Goal: Check status: Check status

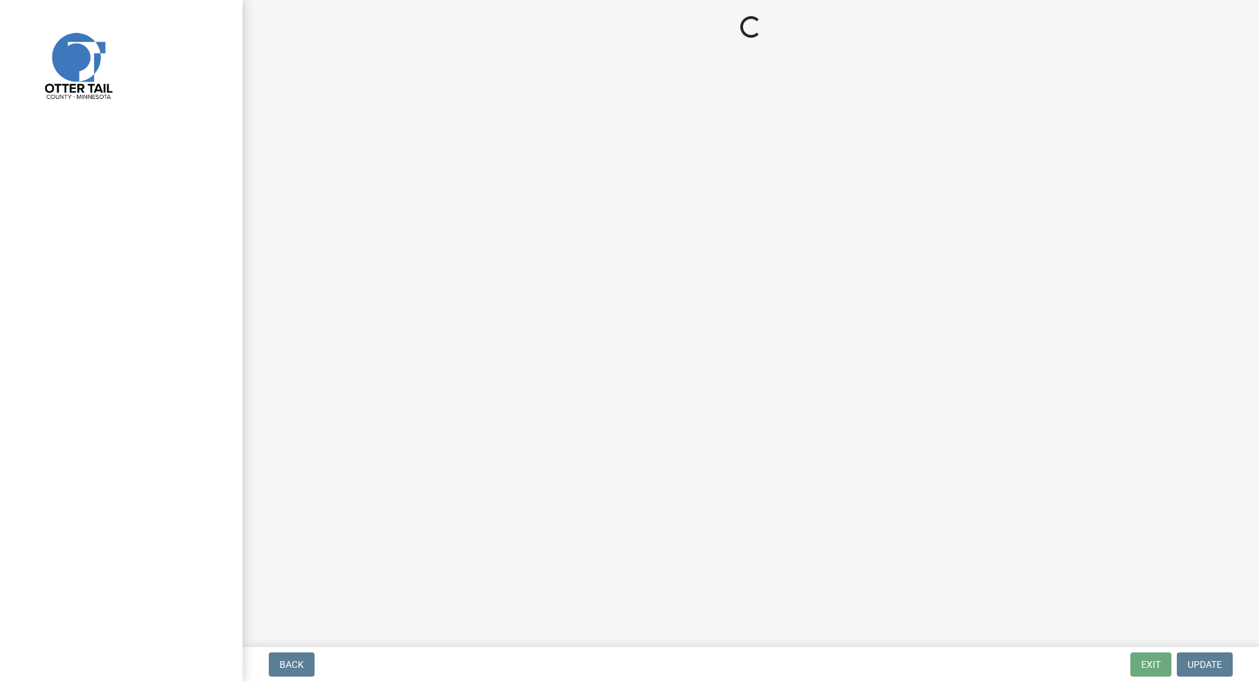
select select "47ea1fb7-c502-4f3a-a094-06b583cbebcf"
select select "cd31a072-cd4e-4306-9b8c-c26eab70e9de"
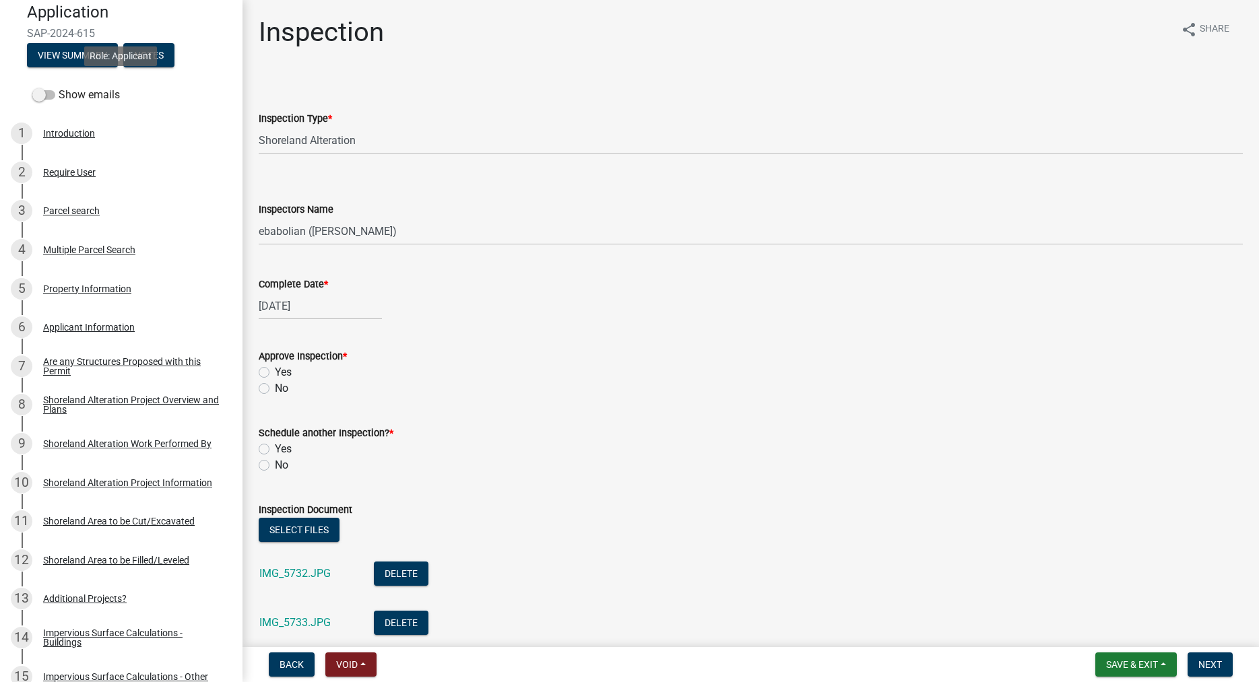
scroll to position [275, 0]
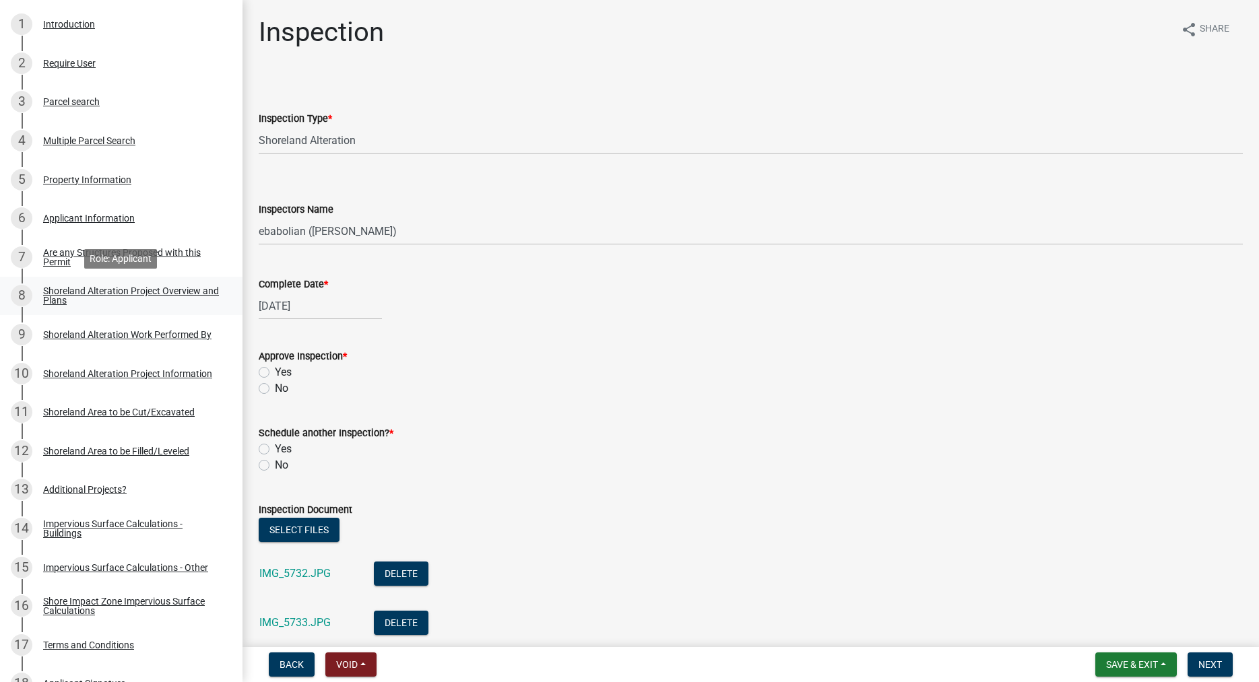
click at [53, 298] on div "Shoreland Alteration Project Overview and Plans" at bounding box center [132, 295] width 178 height 19
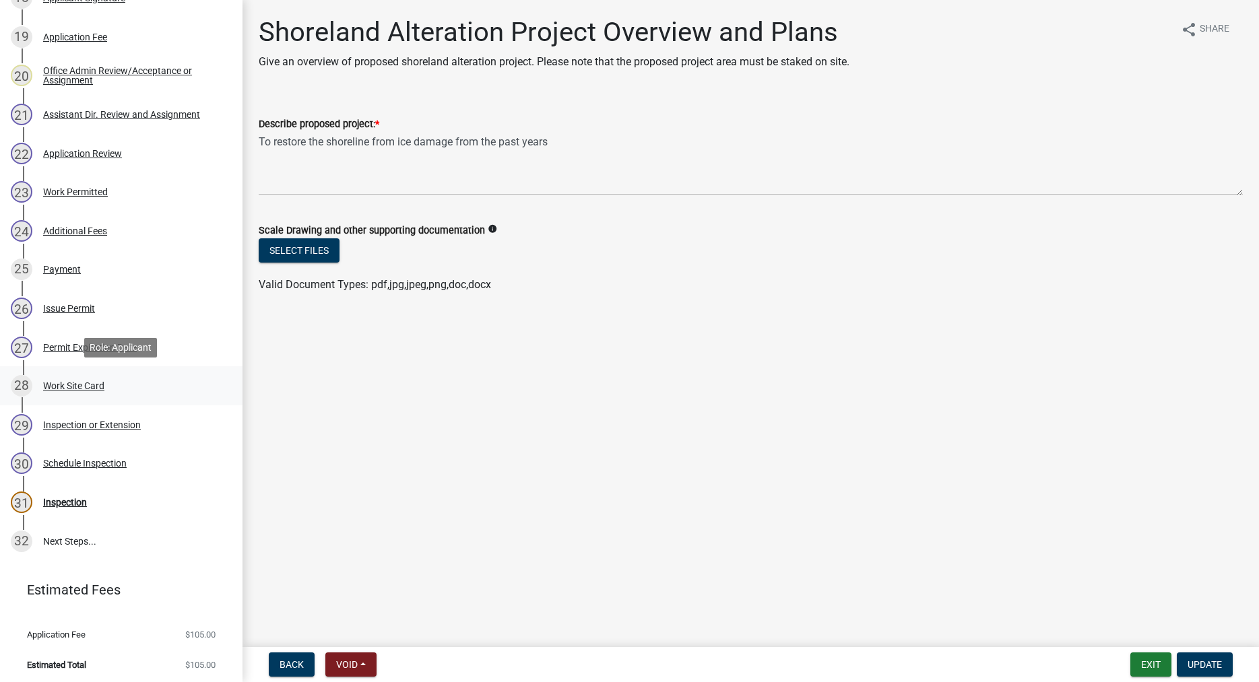
scroll to position [962, 0]
click at [92, 385] on div "Work Site Card" at bounding box center [73, 384] width 61 height 9
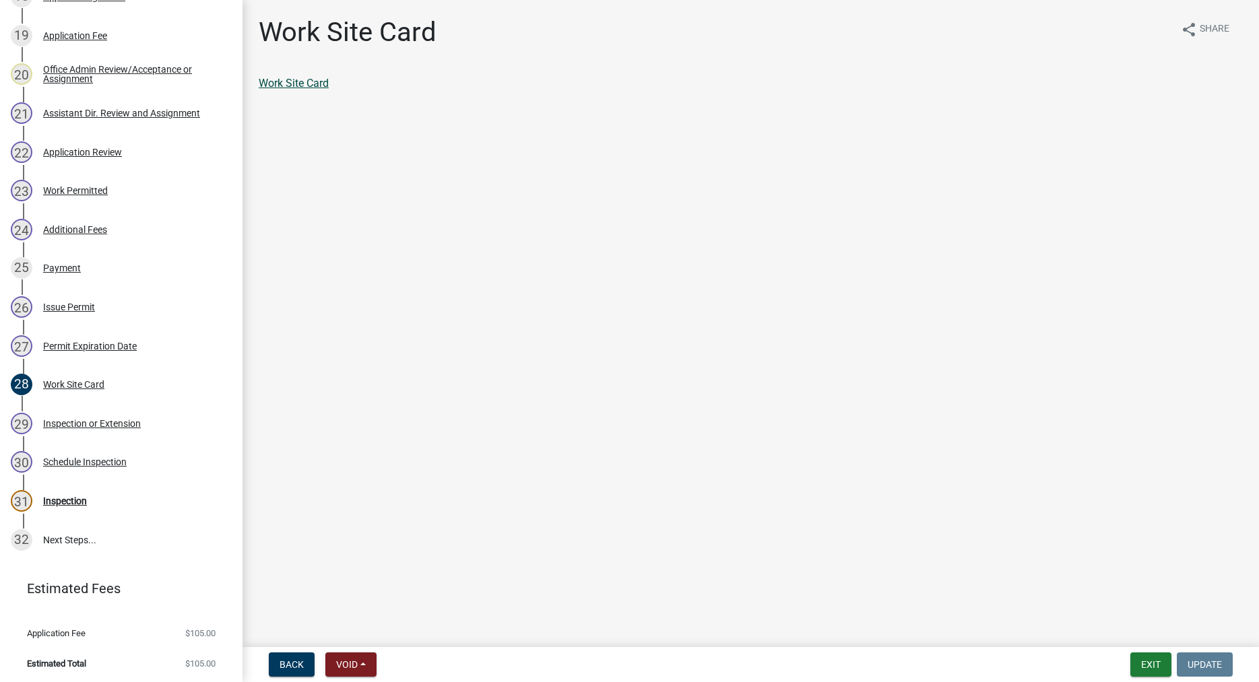
click at [281, 86] on link "Work Site Card" at bounding box center [294, 83] width 70 height 13
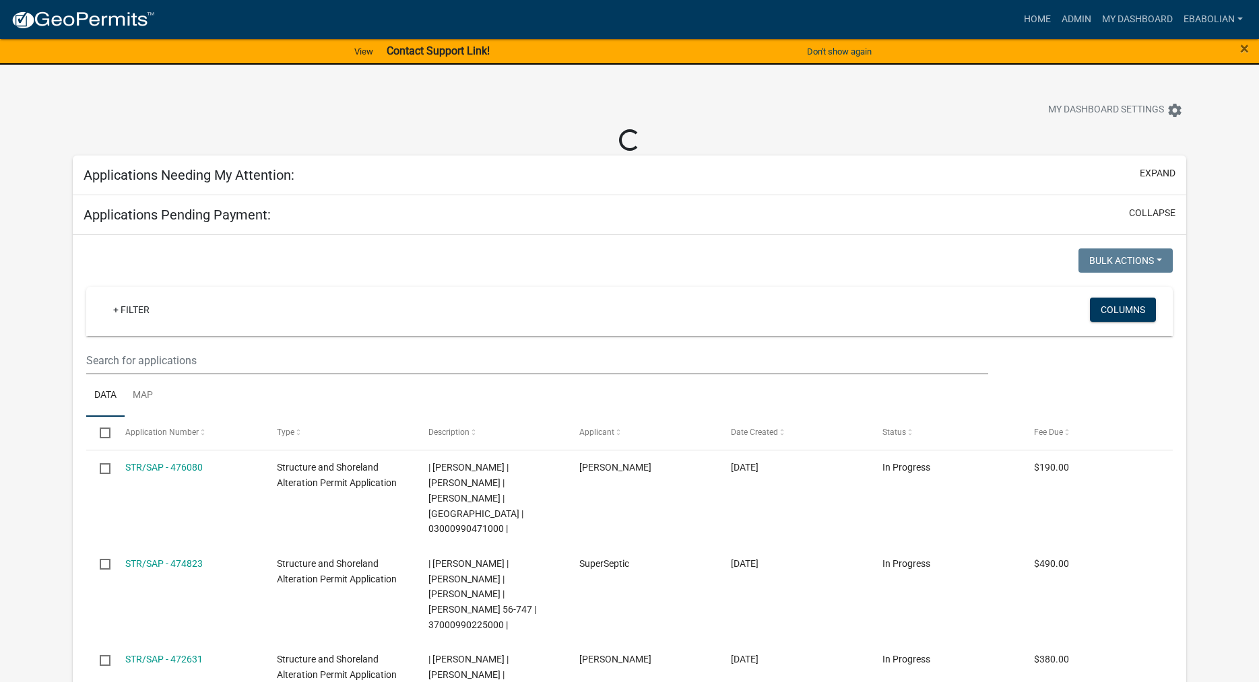
select select "3: 100"
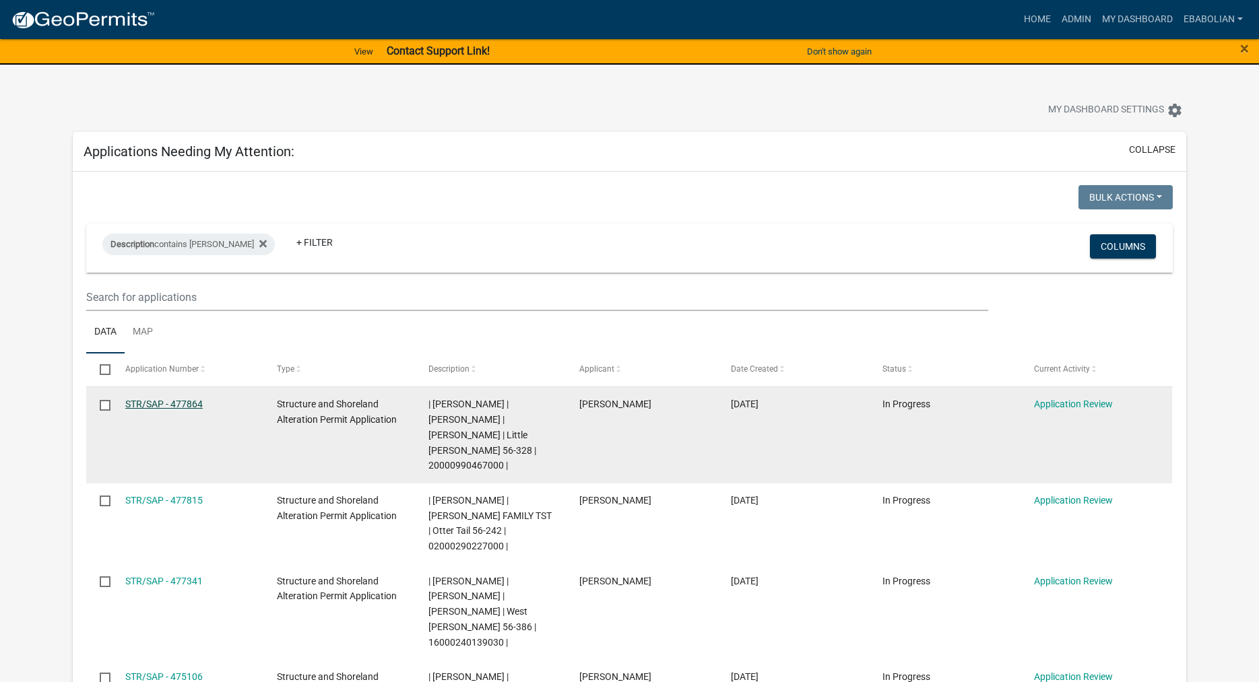
click at [186, 400] on link "STR/SAP - 477864" at bounding box center [163, 404] width 77 height 11
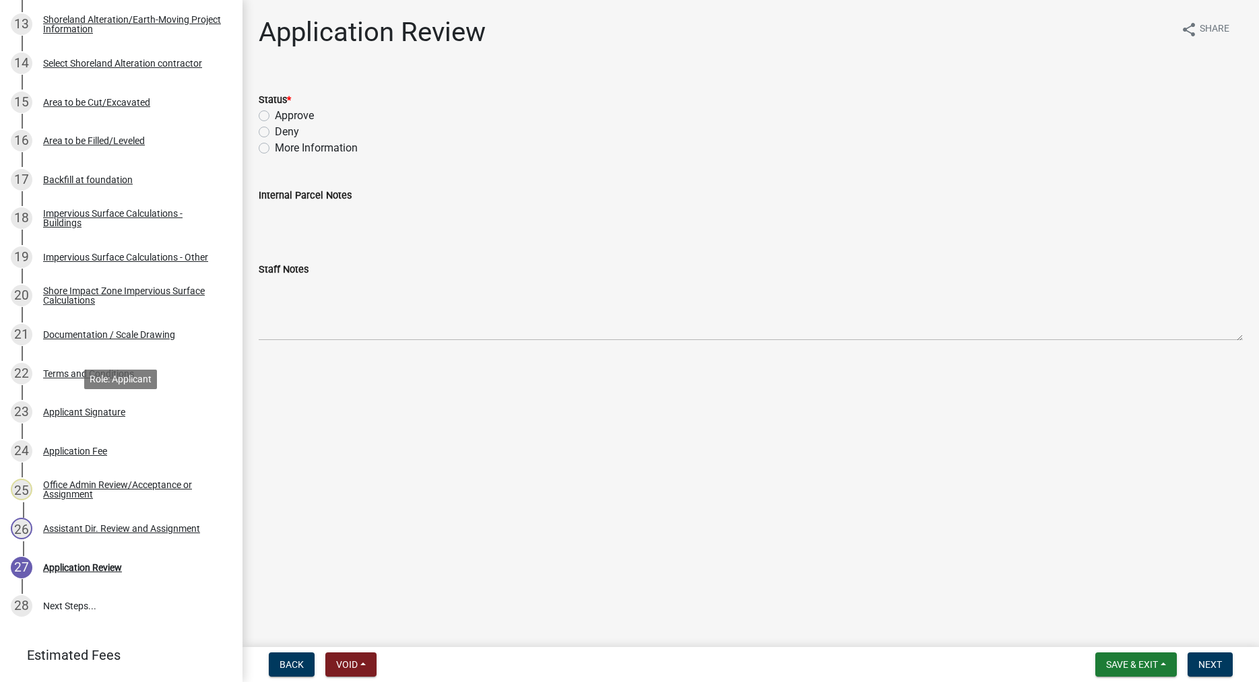
scroll to position [809, 0]
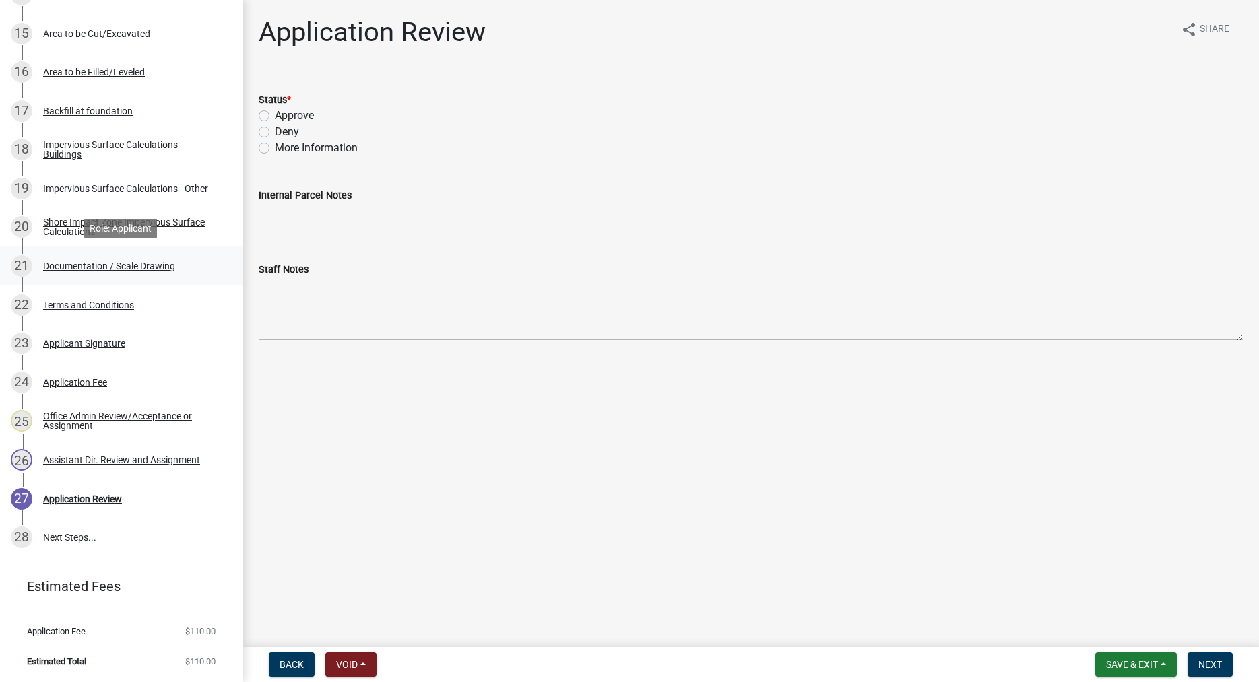
click at [150, 265] on div "Documentation / Scale Drawing" at bounding box center [109, 265] width 132 height 9
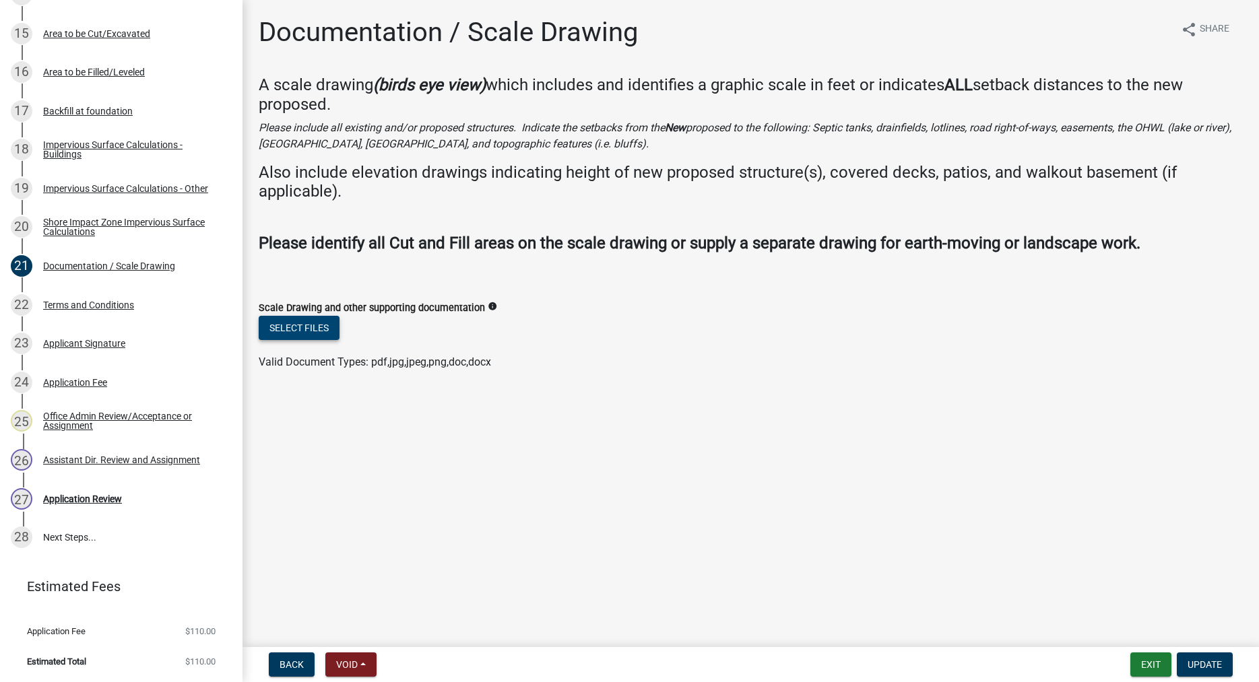
click at [305, 333] on button "Select files" at bounding box center [299, 328] width 81 height 24
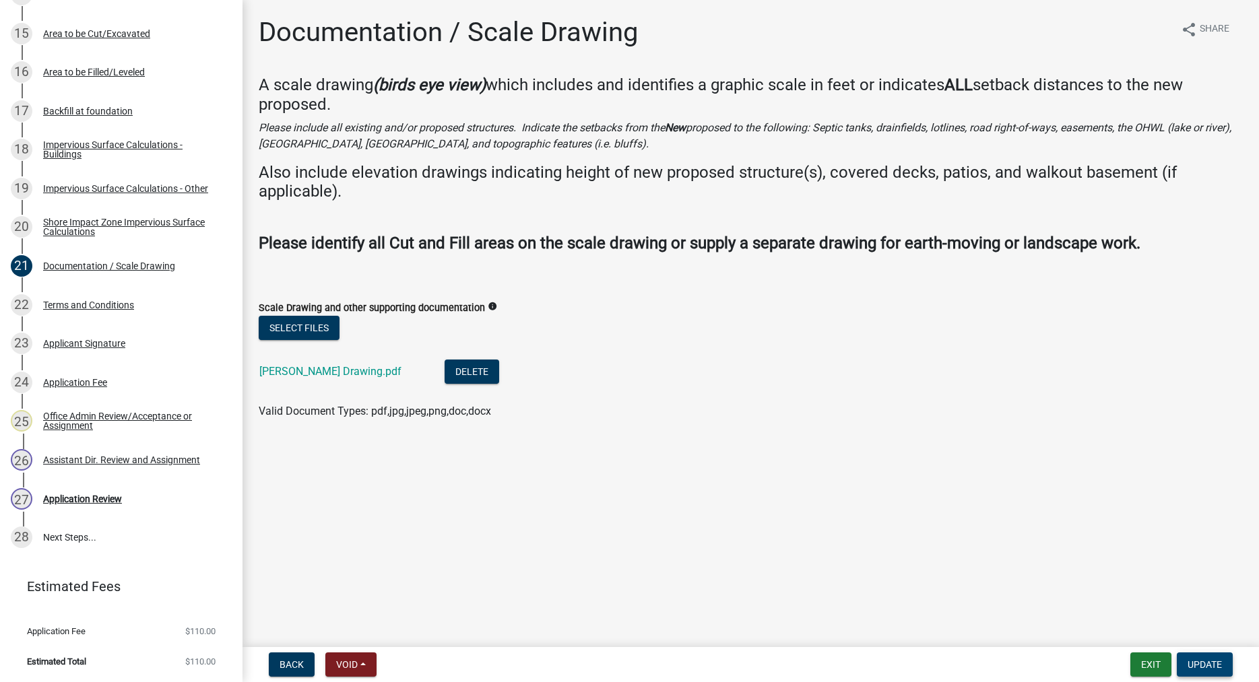
click at [1210, 660] on span "Update" at bounding box center [1205, 665] width 34 height 11
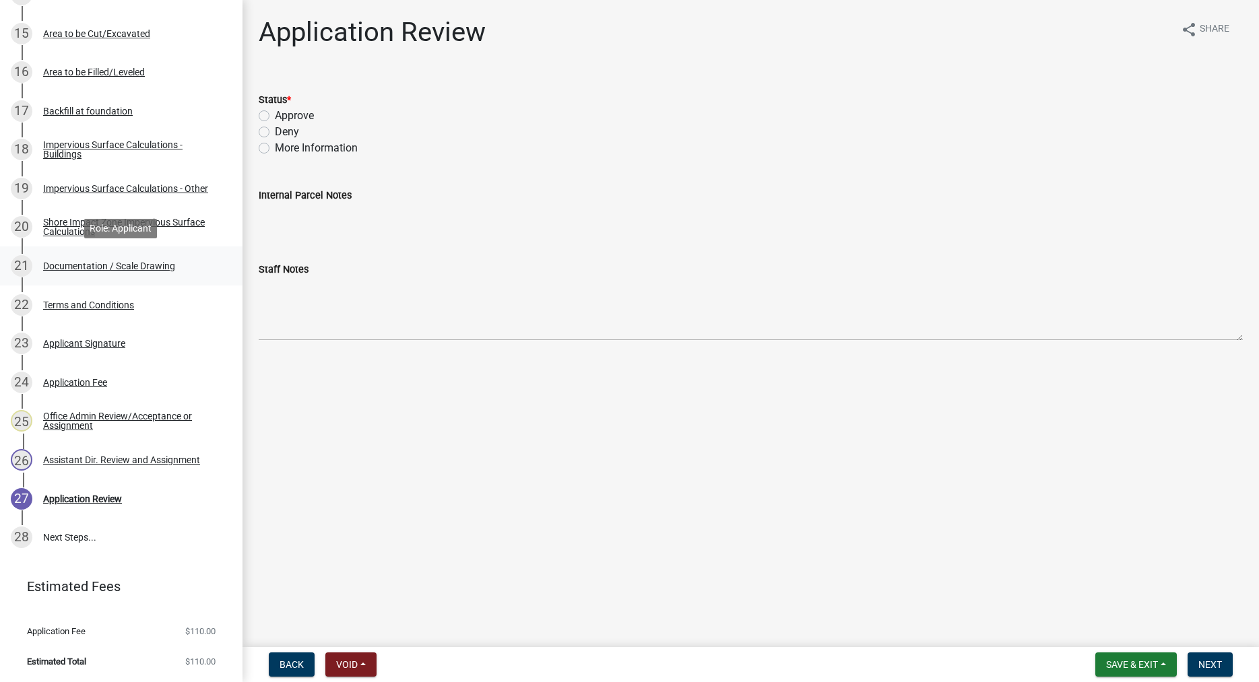
click at [158, 269] on div "Documentation / Scale Drawing" at bounding box center [109, 265] width 132 height 9
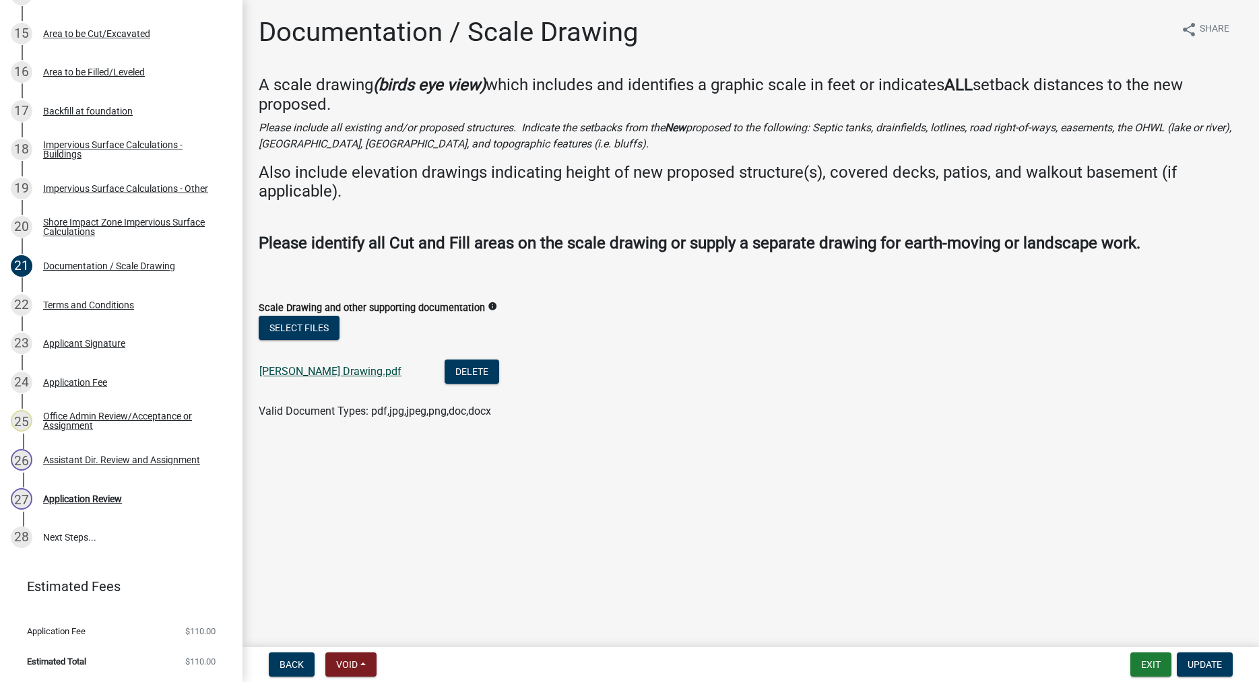
click at [328, 371] on link "[PERSON_NAME] Drawing.pdf" at bounding box center [330, 371] width 142 height 13
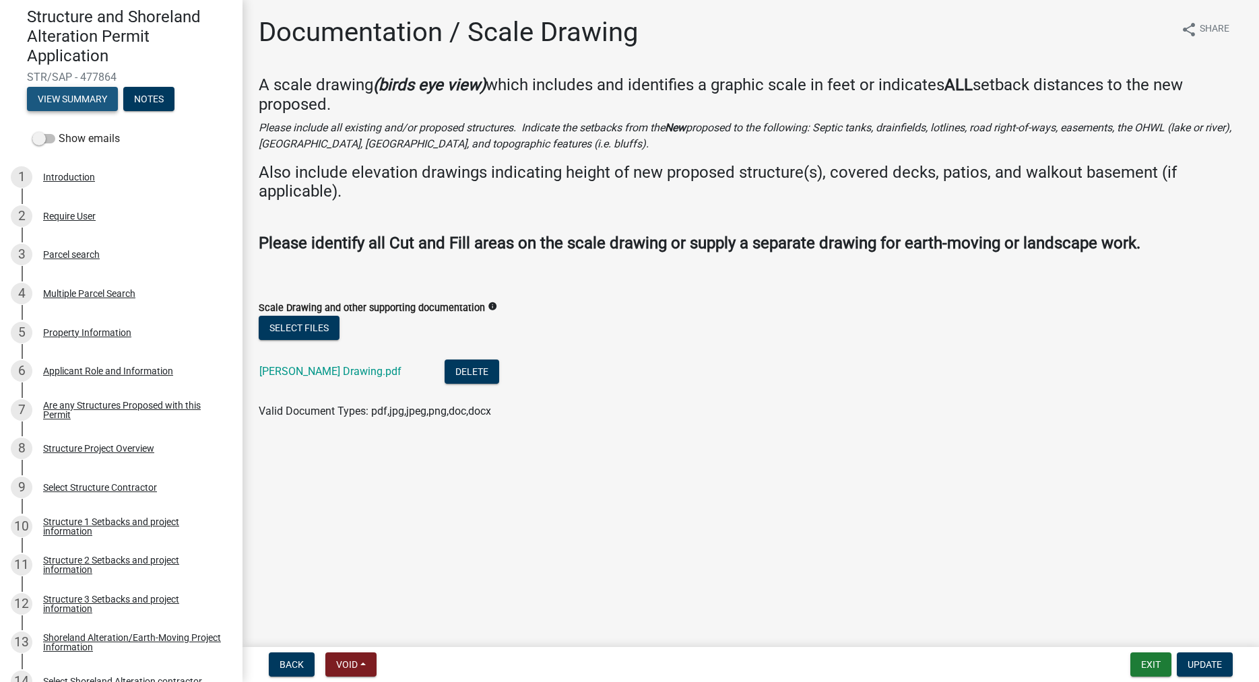
click at [73, 95] on button "View Summary" at bounding box center [72, 99] width 91 height 24
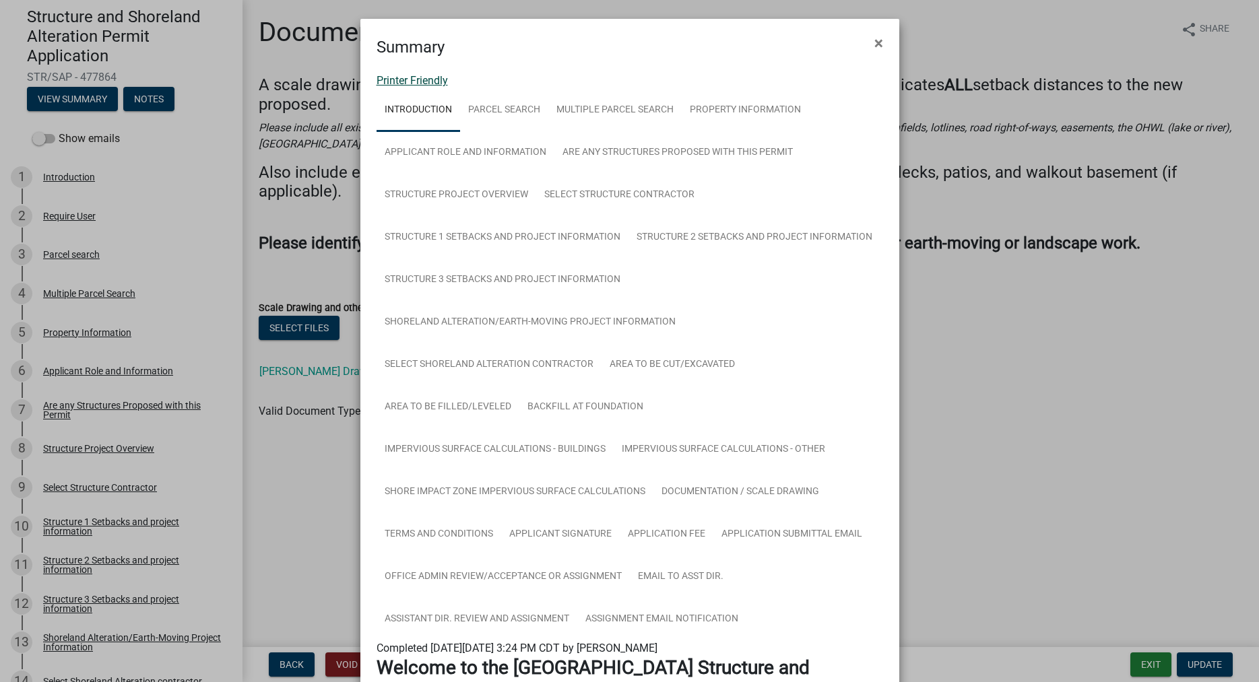
click at [414, 82] on link "Printer Friendly" at bounding box center [412, 80] width 71 height 13
click at [881, 46] on span "×" at bounding box center [878, 43] width 9 height 19
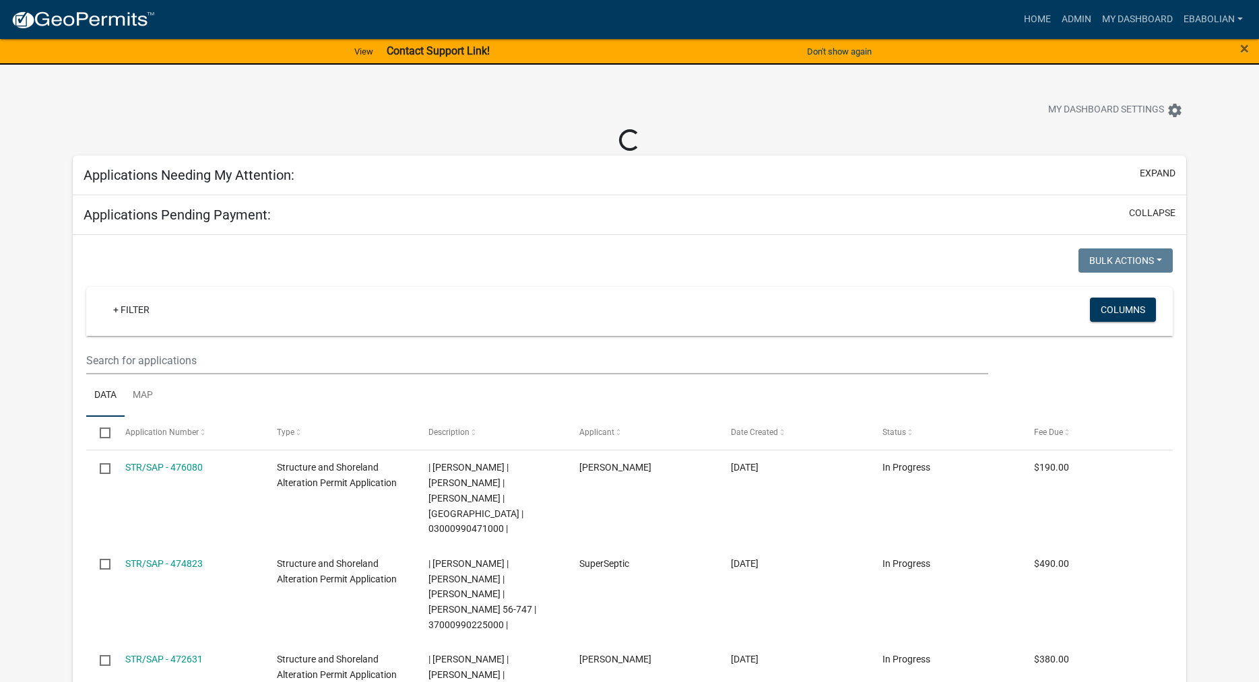
select select "3: 100"
